Goal: Communication & Community: Connect with others

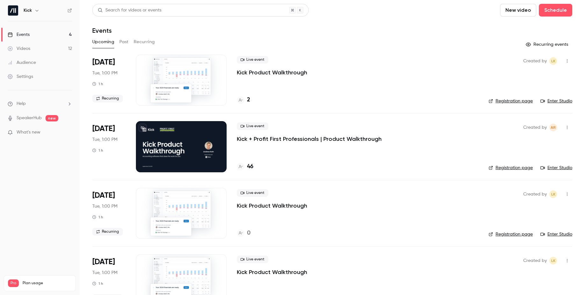
click at [310, 139] on p "Kick + Profit First Professionals | Product Walkthrough" at bounding box center [309, 139] width 145 height 8
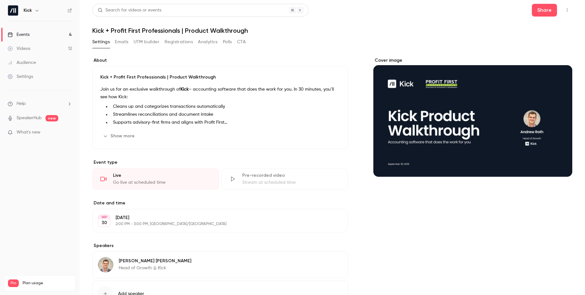
scroll to position [51, 0]
click at [568, 11] on icon "button" at bounding box center [566, 10] width 5 height 4
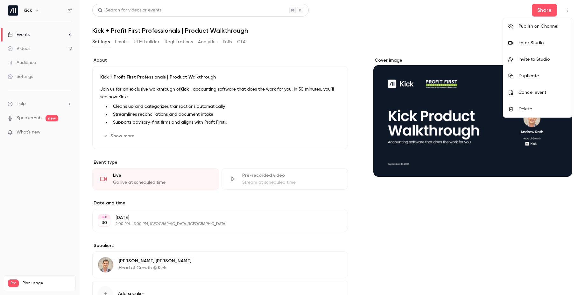
click at [520, 59] on div "Invite to Studio" at bounding box center [542, 59] width 48 height 6
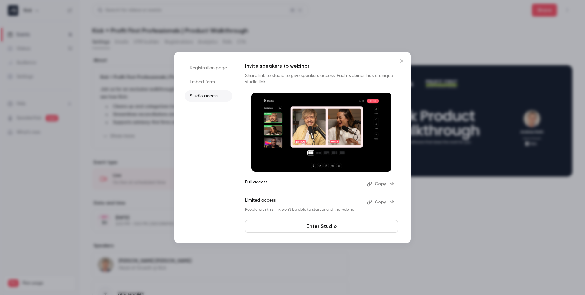
click at [377, 202] on button "Copy link" at bounding box center [380, 202] width 33 height 10
click at [406, 58] on button "Close" at bounding box center [401, 61] width 13 height 13
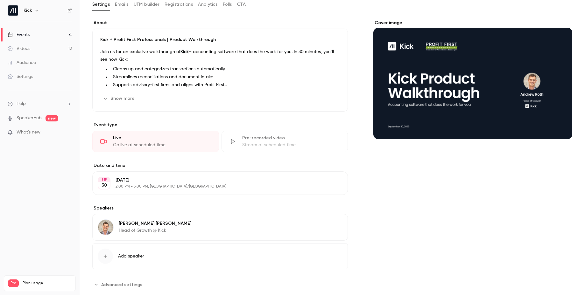
scroll to position [51, 0]
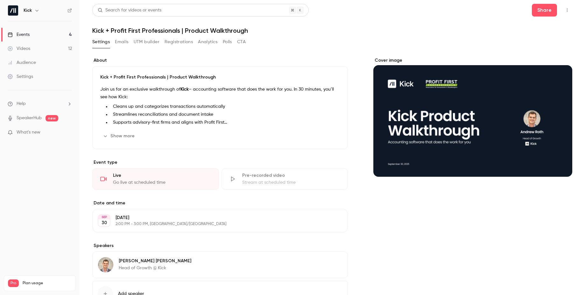
click at [43, 35] on link "Events 4" at bounding box center [40, 35] width 80 height 14
